Goal: Navigation & Orientation: Find specific page/section

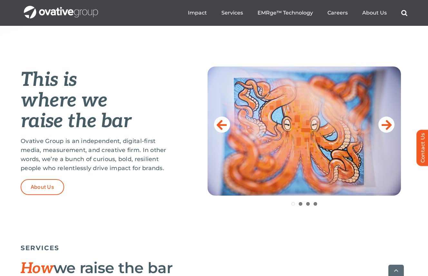
scroll to position [264, 0]
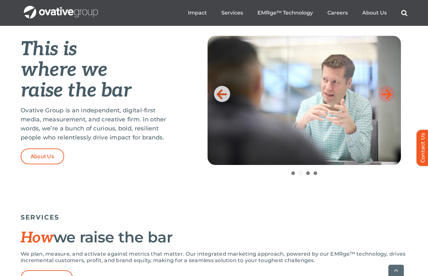
click at [384, 96] on icon at bounding box center [387, 93] width 10 height 13
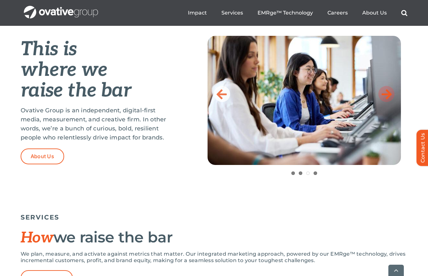
click at [384, 96] on icon at bounding box center [387, 93] width 10 height 13
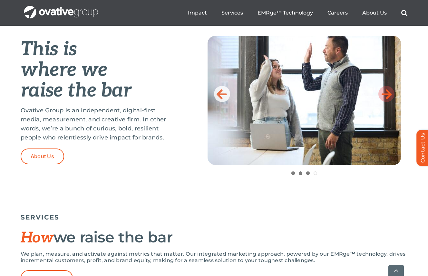
click at [384, 96] on icon at bounding box center [387, 93] width 10 height 13
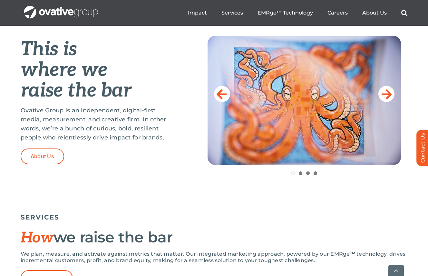
click at [375, 17] on ul "Impact Expert Insights Case Studies Awards & Press Services Media Measurement C…" at bounding box center [298, 13] width 220 height 21
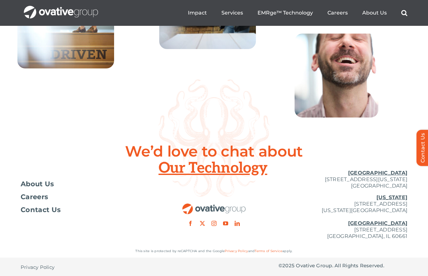
scroll to position [2337, 0]
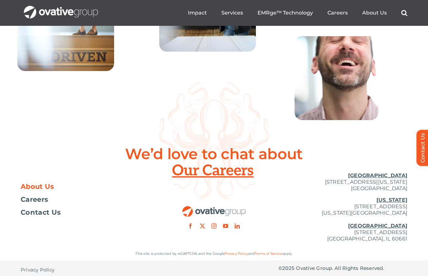
click at [42, 190] on span "About Us" at bounding box center [38, 186] width 34 height 6
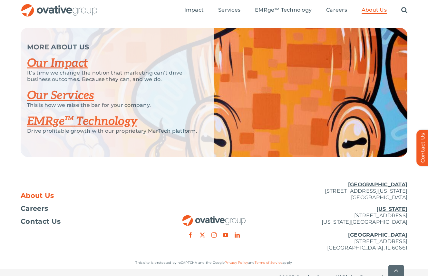
scroll to position [1383, 0]
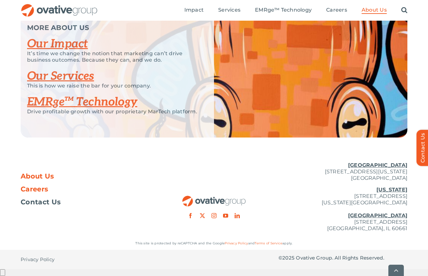
click at [44, 192] on span "Careers" at bounding box center [34, 189] width 27 height 6
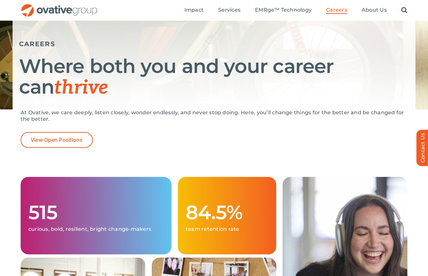
scroll to position [56, 0]
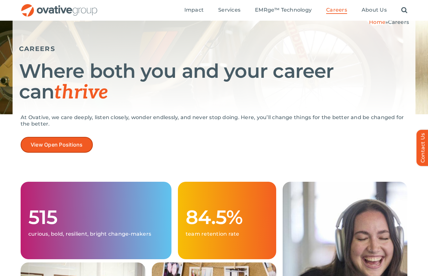
click at [53, 142] on span "View Open Positions" at bounding box center [57, 145] width 52 height 6
